Goal: Task Accomplishment & Management: Use online tool/utility

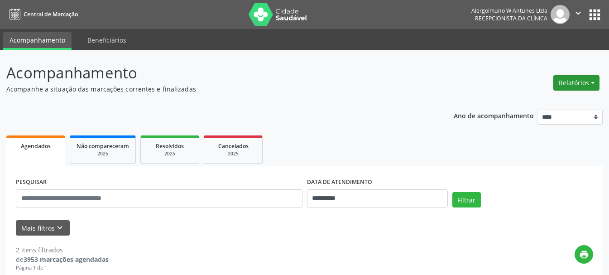
drag, startPoint x: 568, startPoint y: 81, endPoint x: 560, endPoint y: 82, distance: 7.9
click at [567, 81] on button "Relatórios" at bounding box center [577, 82] width 46 height 15
click at [533, 103] on link "Agendamentos" at bounding box center [551, 102] width 97 height 13
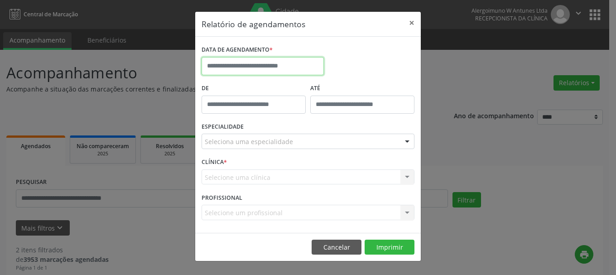
click at [274, 67] on input "text" at bounding box center [263, 66] width 122 height 18
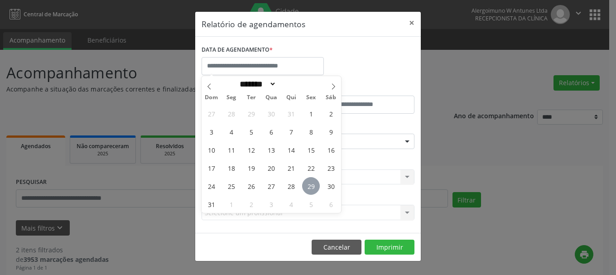
click at [310, 182] on span "29" at bounding box center [311, 186] width 18 height 18
type input "**********"
click at [310, 182] on span "29" at bounding box center [311, 186] width 18 height 18
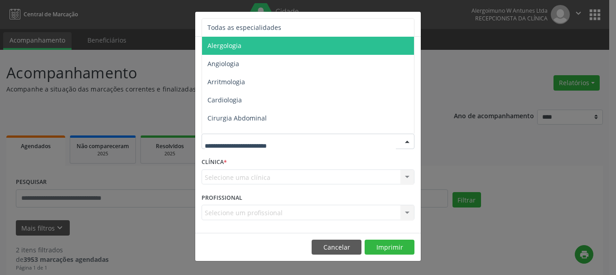
drag, startPoint x: 245, startPoint y: 43, endPoint x: 247, endPoint y: 48, distance: 5.1
click at [245, 43] on span "Alergologia" at bounding box center [308, 46] width 213 height 18
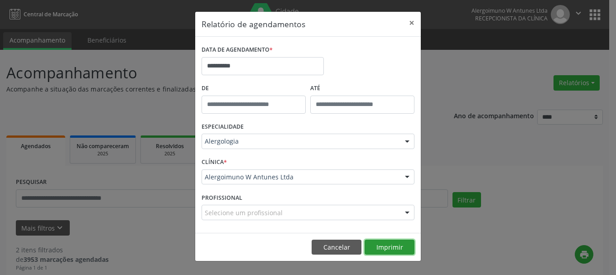
click at [384, 244] on button "Imprimir" at bounding box center [390, 247] width 50 height 15
click at [411, 18] on button "×" at bounding box center [412, 23] width 18 height 22
